Goal: Complete application form

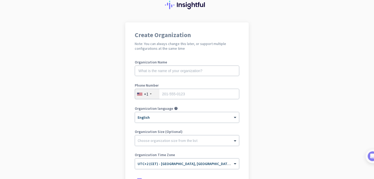
scroll to position [18, 0]
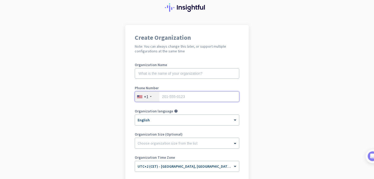
click at [168, 95] on input "tel" at bounding box center [187, 96] width 105 height 11
click at [197, 98] on input "9174756014" at bounding box center [187, 96] width 105 height 11
type input "9"
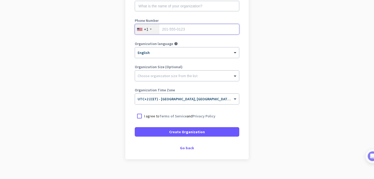
scroll to position [91, 0]
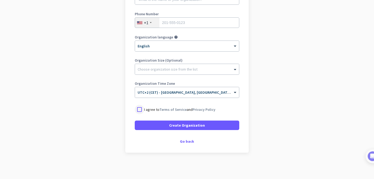
click at [139, 110] on div at bounding box center [139, 109] width 9 height 9
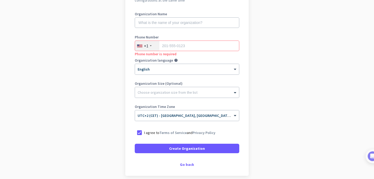
scroll to position [52, 0]
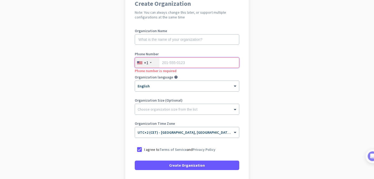
click at [177, 62] on input "tel" at bounding box center [187, 62] width 105 height 11
type input "9174756014"
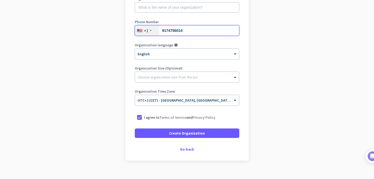
scroll to position [83, 0]
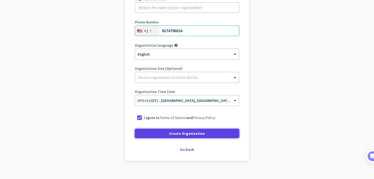
click at [193, 132] on span "Create Organization" at bounding box center [187, 133] width 36 height 5
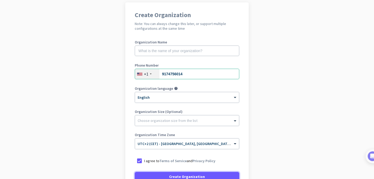
scroll to position [69, 0]
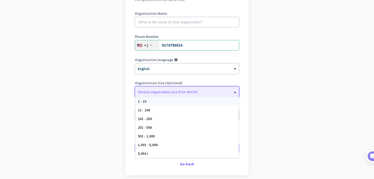
click at [234, 91] on span at bounding box center [236, 91] width 7 height 5
click at [259, 72] on app-onboarding-organization "Create Organization Note: You can always change this later, or support multiple…" at bounding box center [187, 88] width 374 height 228
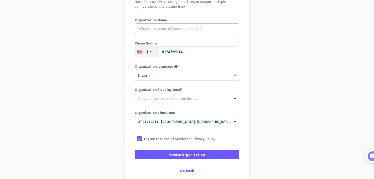
scroll to position [61, 0]
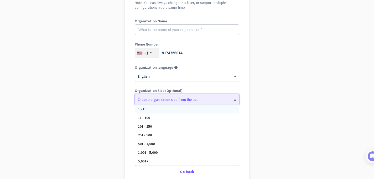
click at [234, 99] on span at bounding box center [236, 99] width 7 height 5
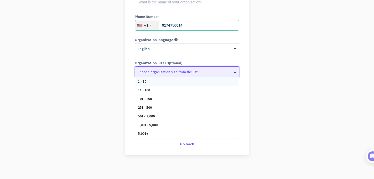
scroll to position [91, 0]
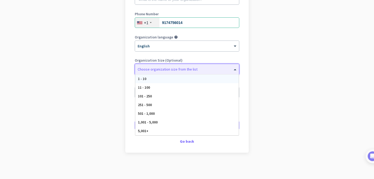
click at [223, 76] on div "1 - 10" at bounding box center [187, 78] width 104 height 9
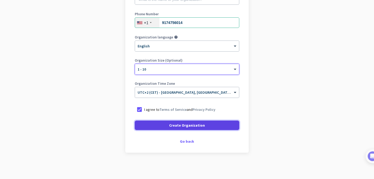
click at [222, 125] on span at bounding box center [187, 125] width 105 height 13
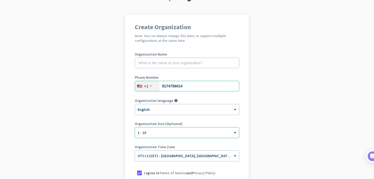
scroll to position [0, 0]
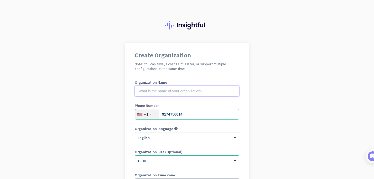
click at [206, 94] on input "text" at bounding box center [187, 91] width 105 height 11
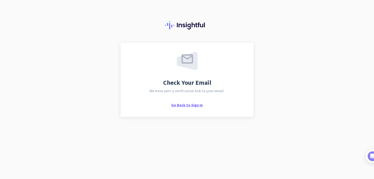
click at [190, 104] on span "Go Back to Sign In" at bounding box center [187, 104] width 32 height 5
